Goal: Task Accomplishment & Management: Manage account settings

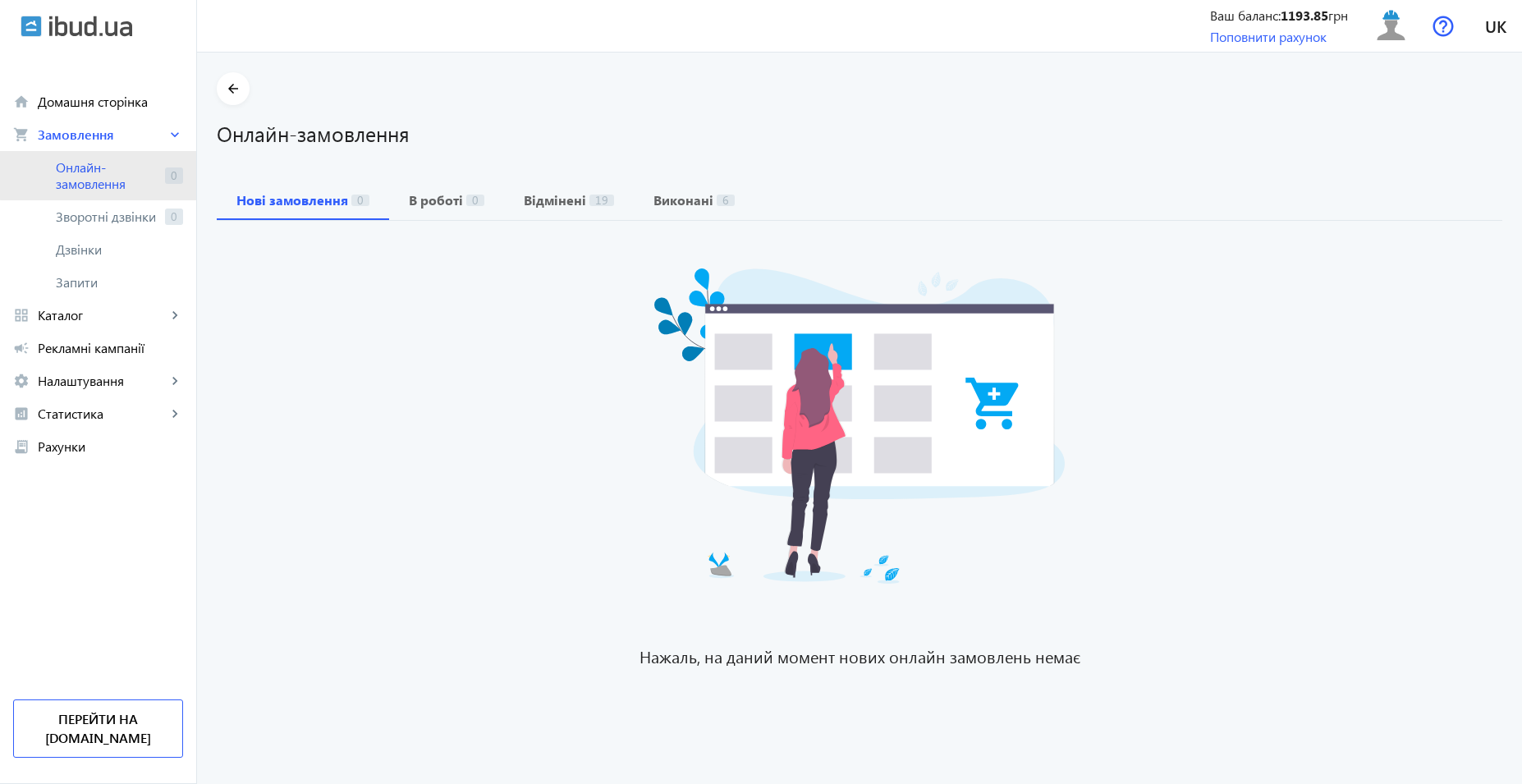
click at [109, 173] on span "Онлайн-замовлення" at bounding box center [107, 175] width 103 height 32
click at [89, 176] on span "Онлайн-замовлення" at bounding box center [107, 175] width 103 height 32
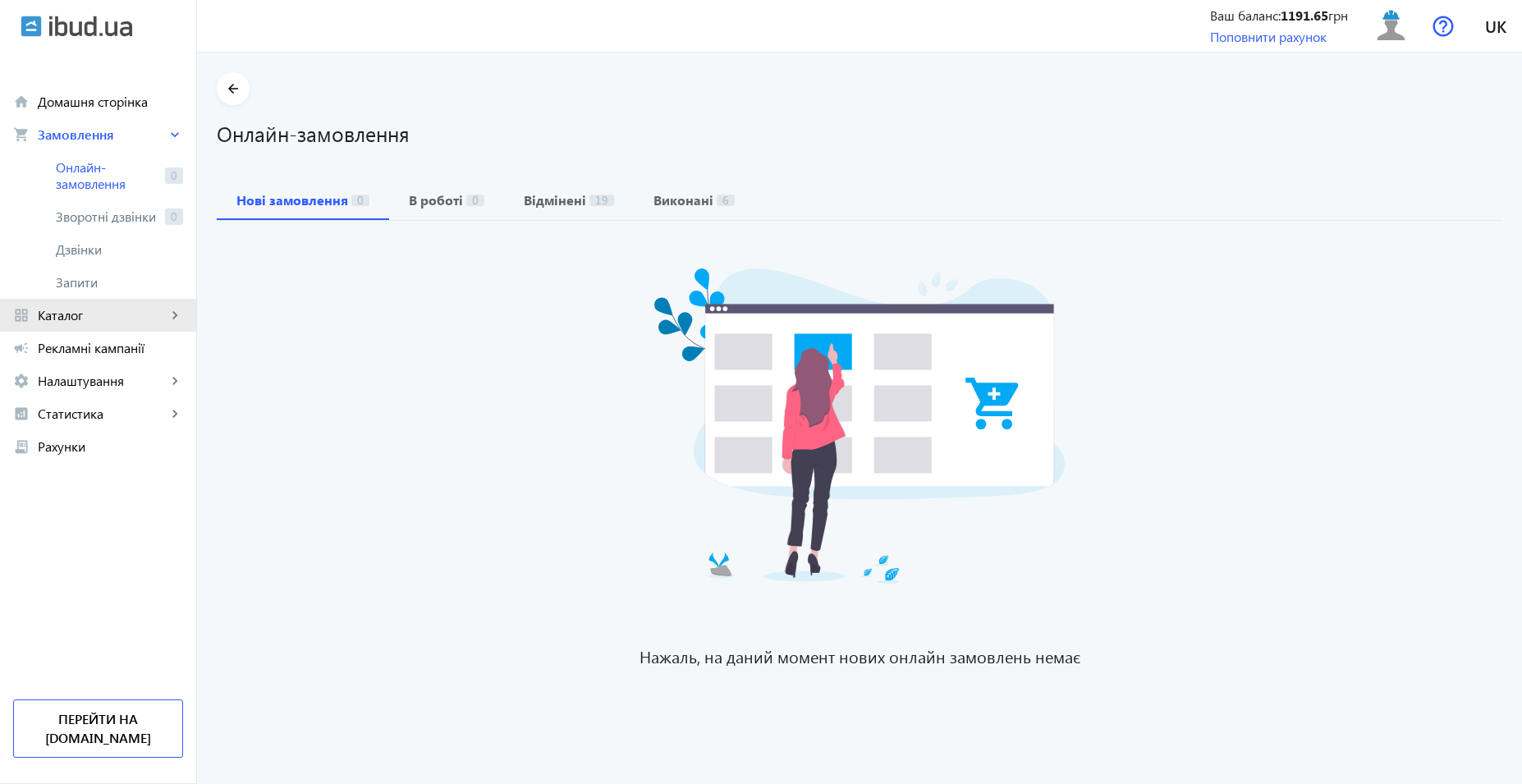
click at [90, 321] on span "Каталог" at bounding box center [102, 314] width 129 height 17
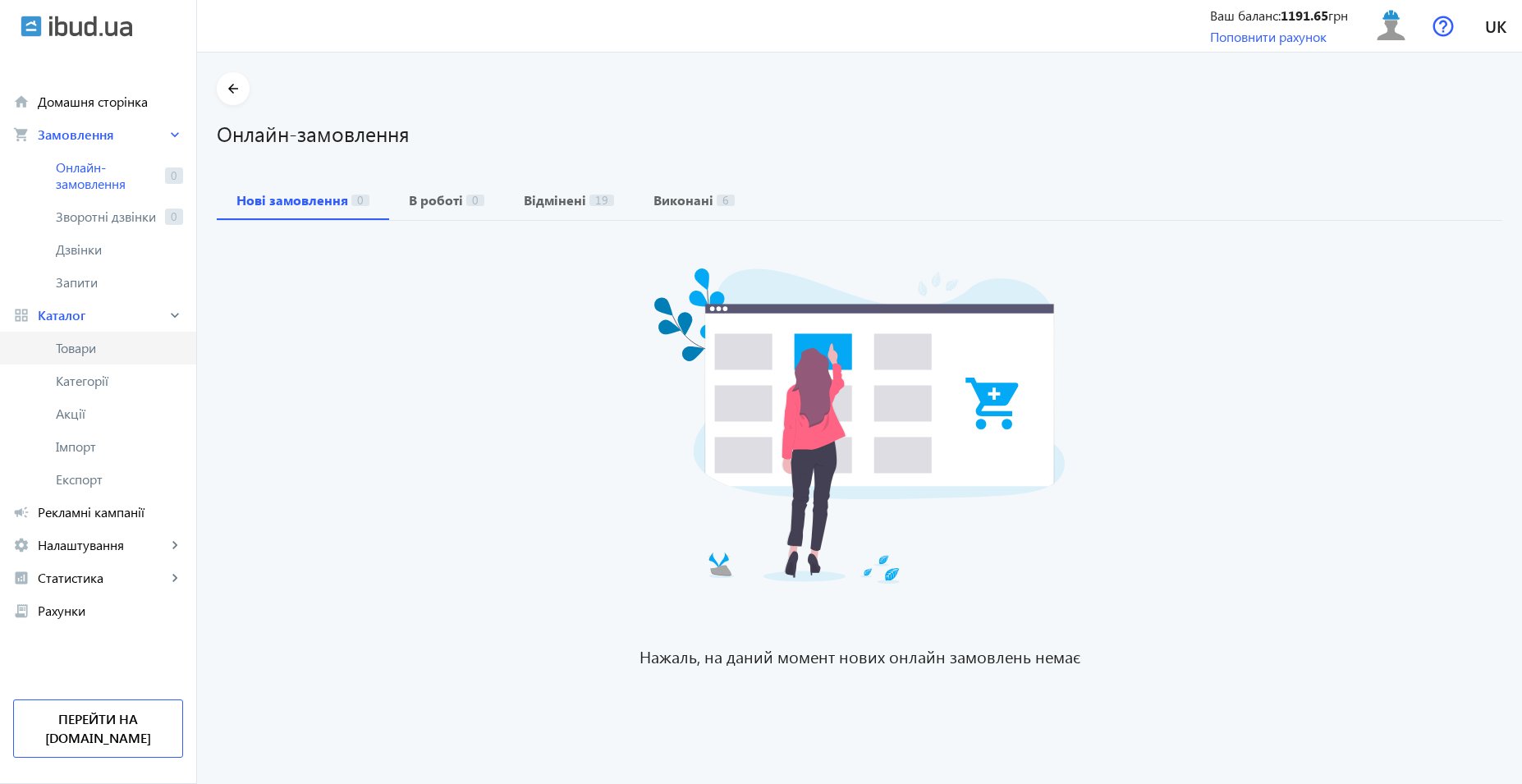
click at [101, 353] on span "Товари" at bounding box center [119, 348] width 127 height 17
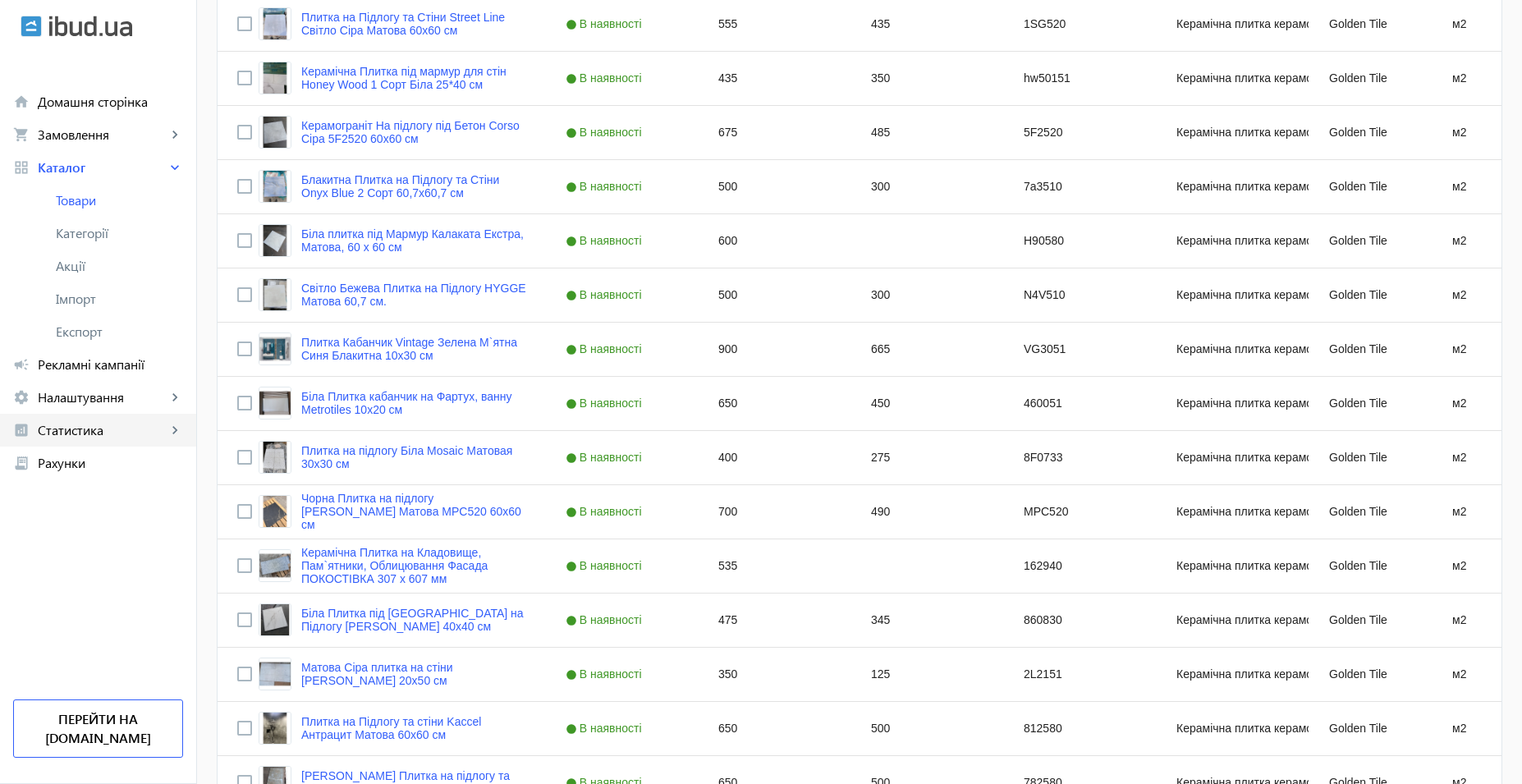
scroll to position [821, 0]
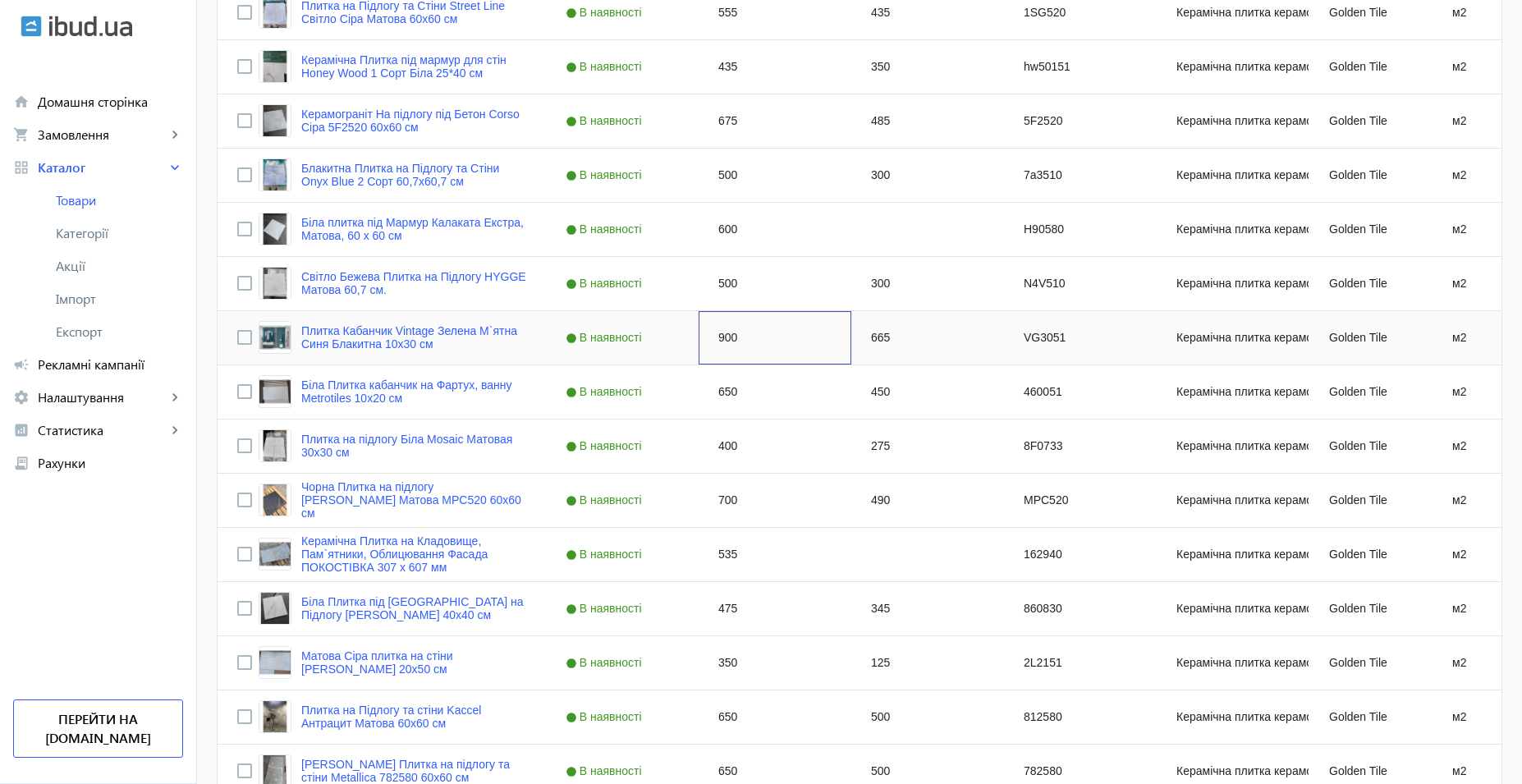
click at [711, 342] on div "900" at bounding box center [775, 337] width 152 height 53
type input "1100"
click at [883, 340] on div "665" at bounding box center [927, 337] width 152 height 53
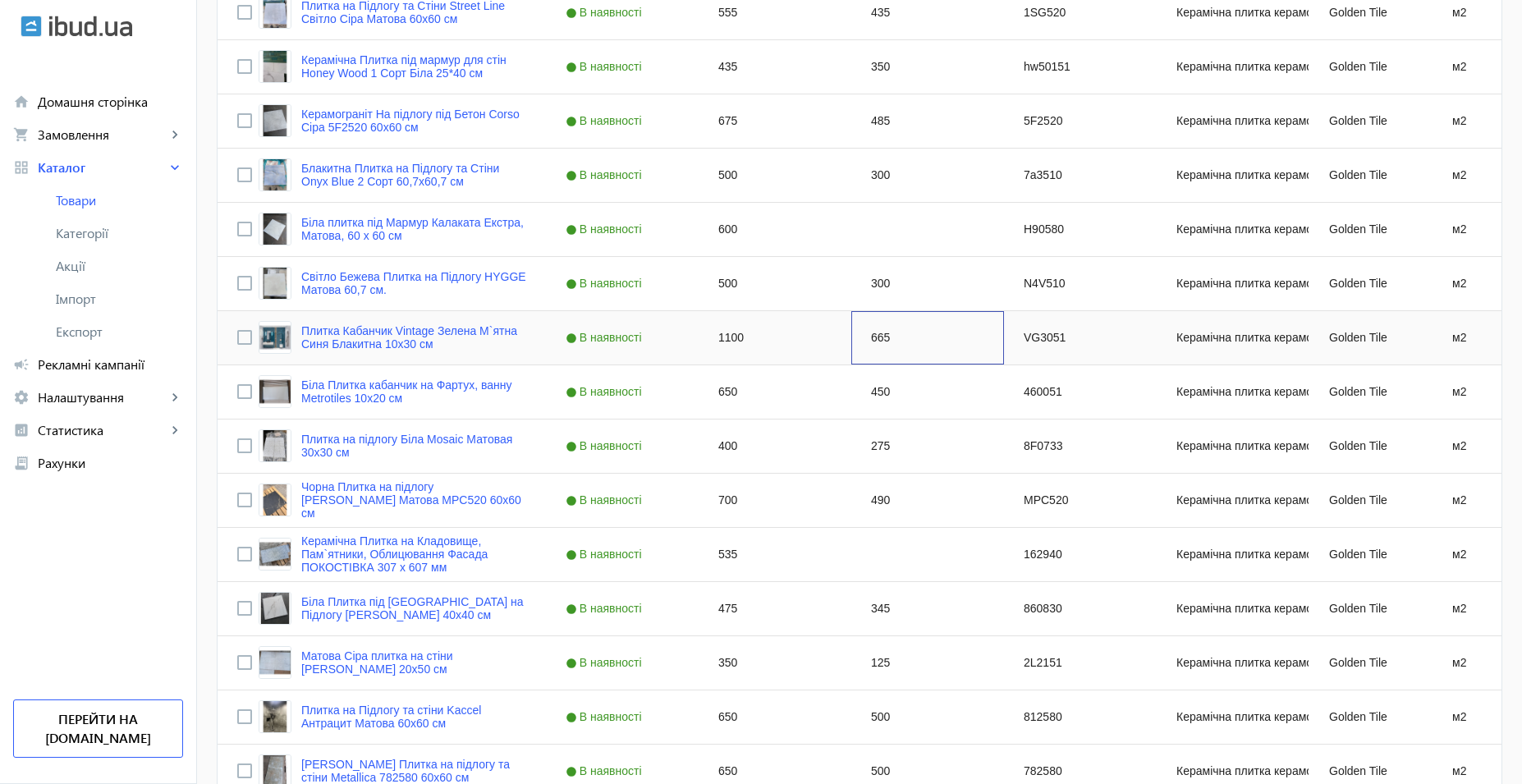
click at [883, 340] on div "665" at bounding box center [927, 337] width 152 height 53
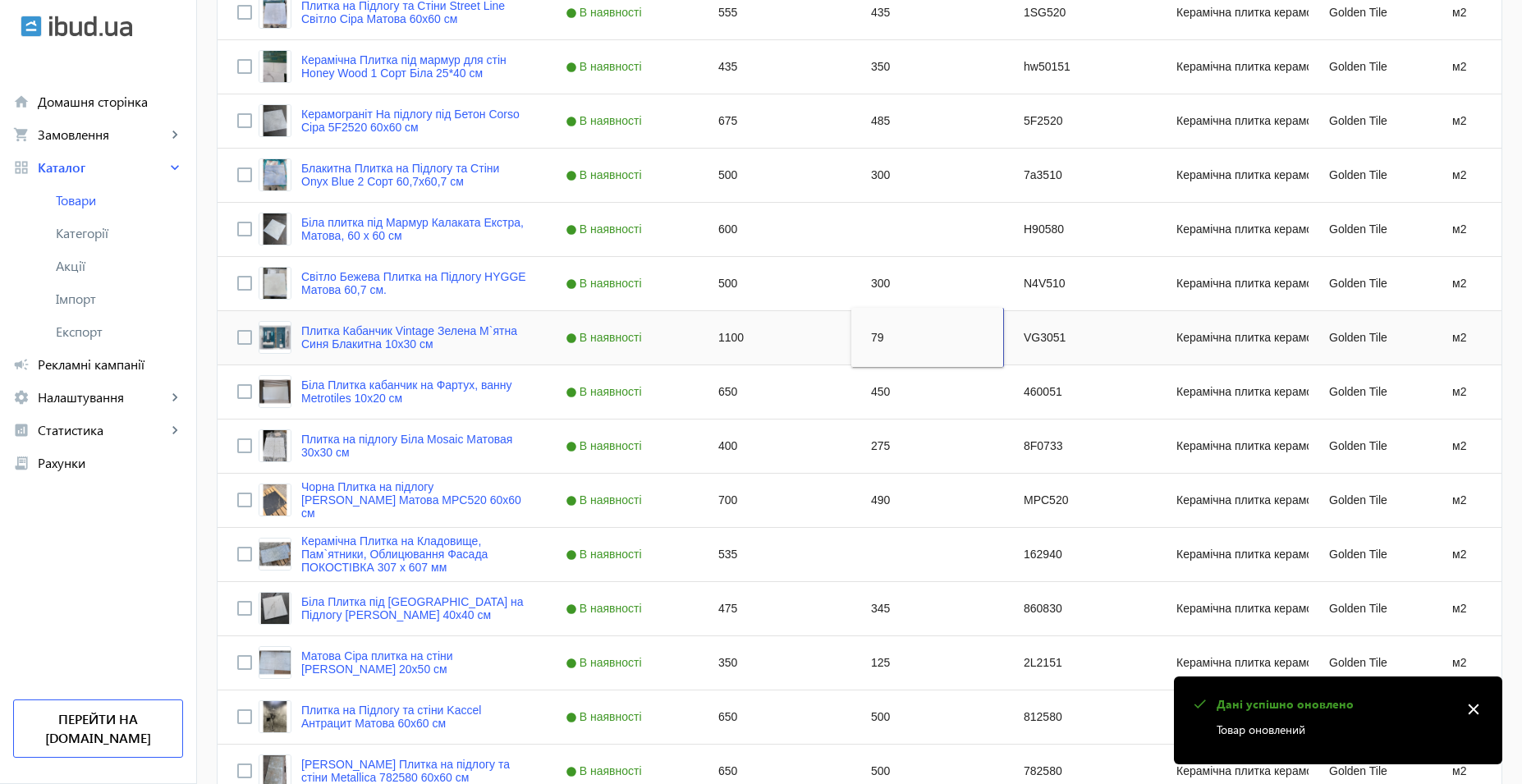
type input "795"
click at [881, 386] on div "450" at bounding box center [927, 392] width 152 height 53
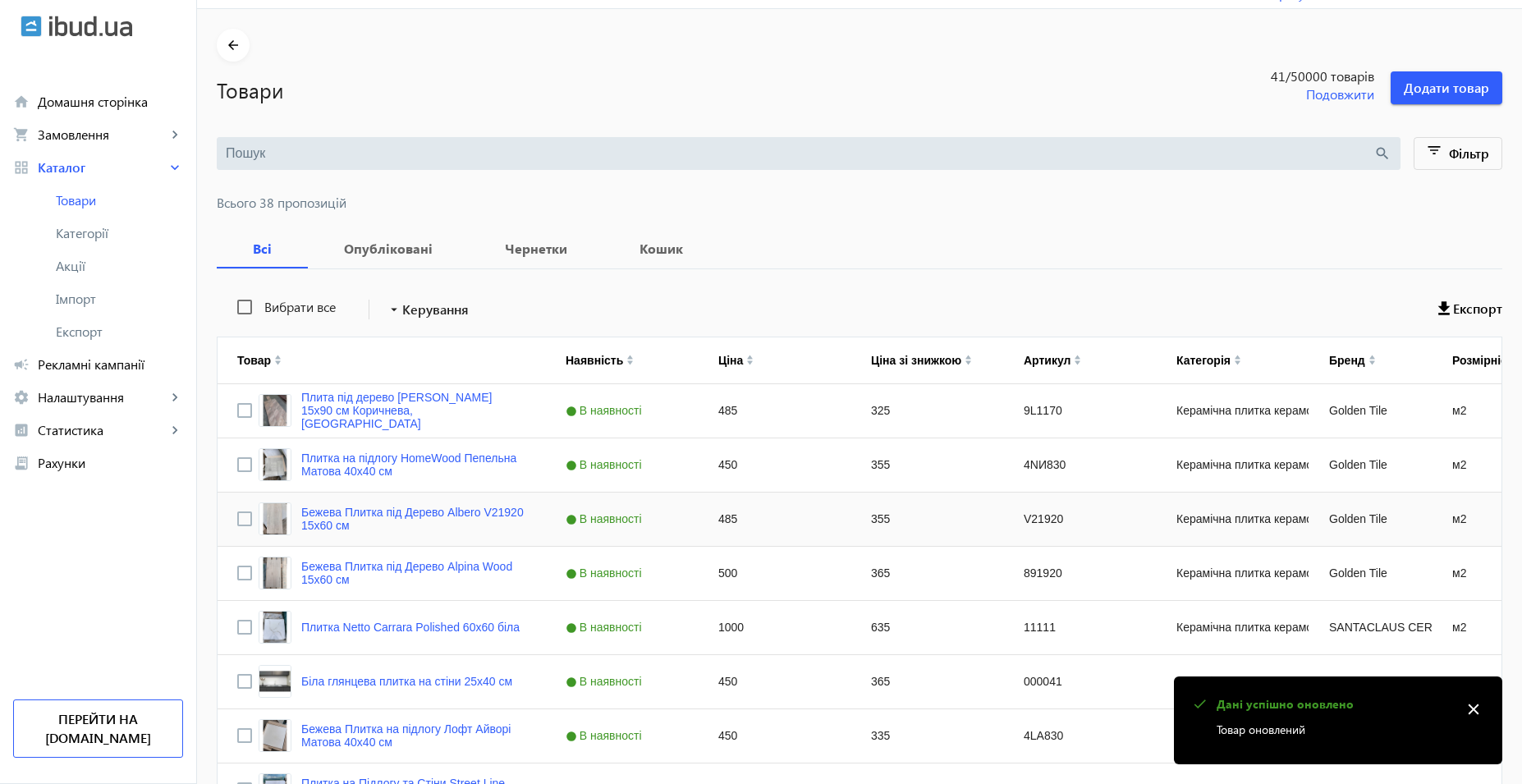
scroll to position [0, 0]
